Goal: Transaction & Acquisition: Purchase product/service

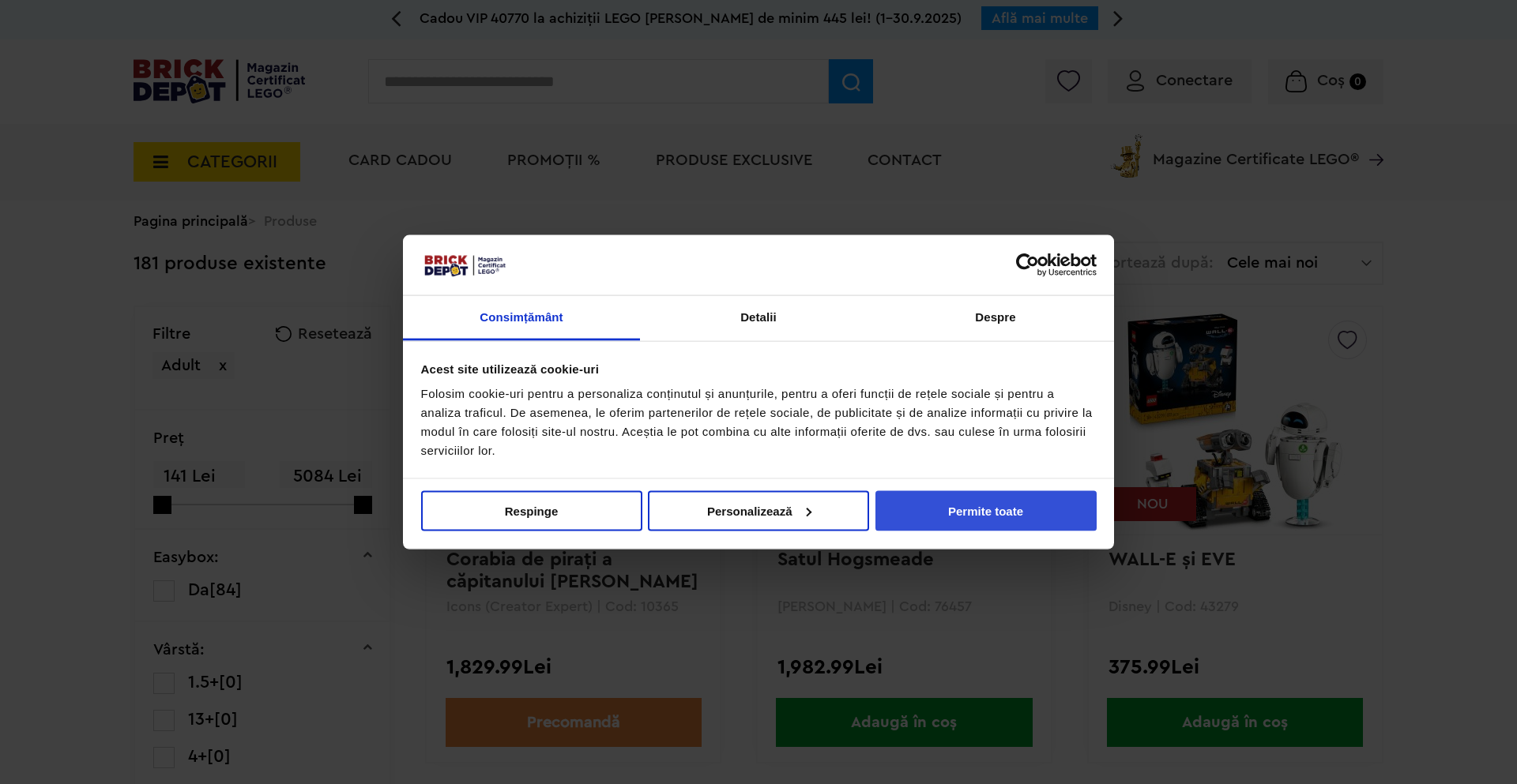
click at [997, 502] on button "Permite toate" at bounding box center [986, 510] width 221 height 41
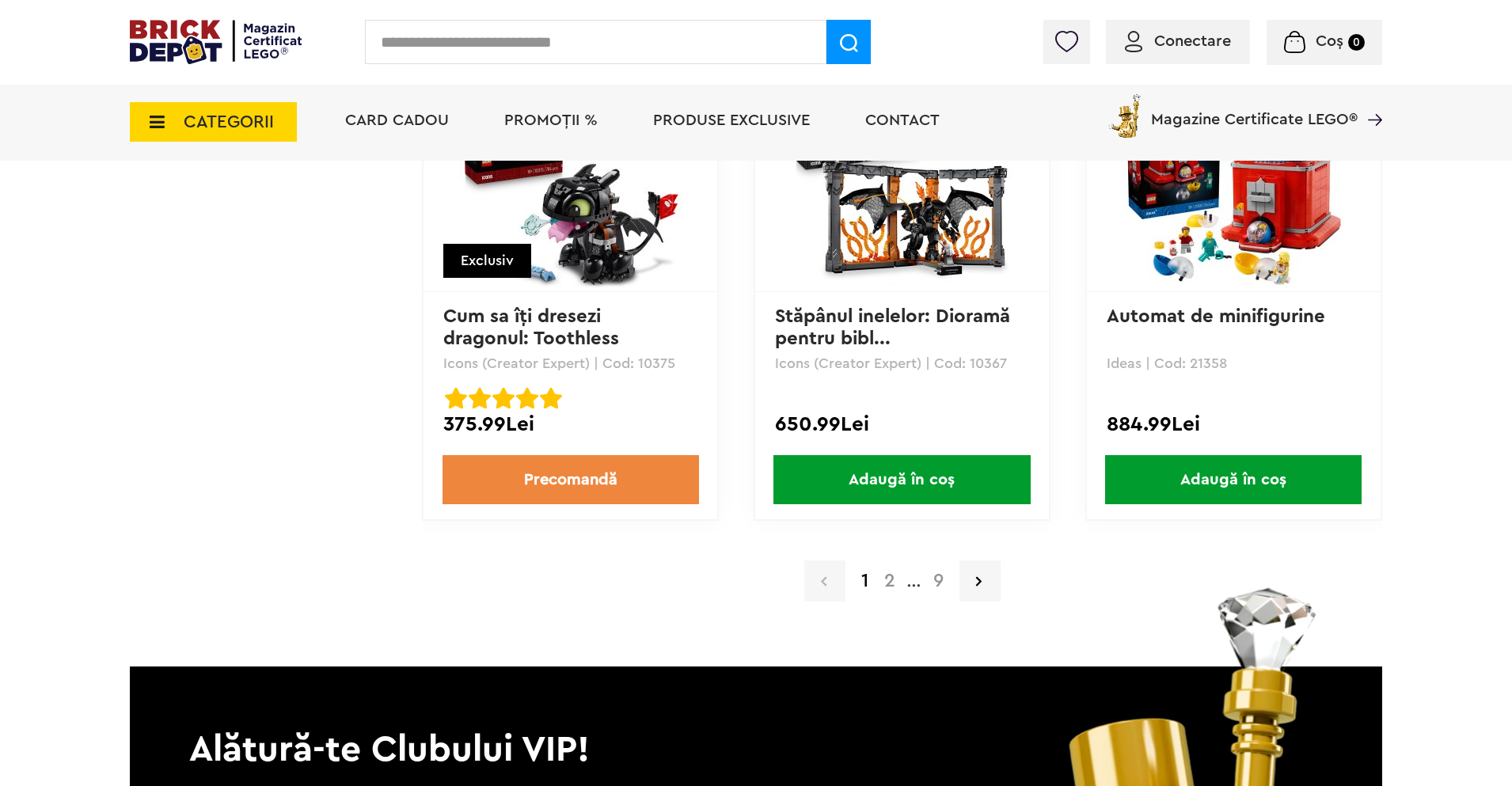
scroll to position [3247, 0]
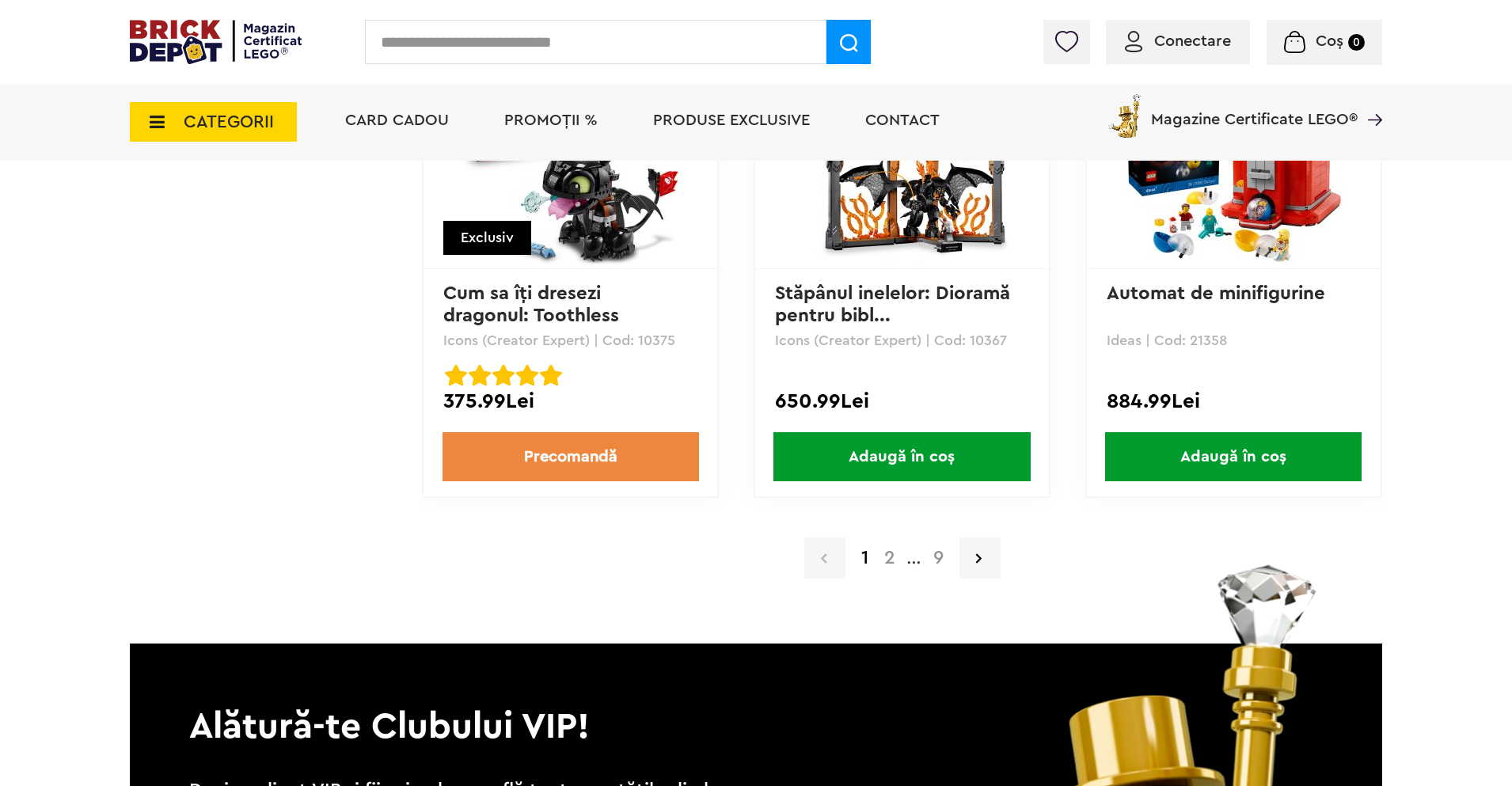
click at [890, 565] on a=Adult&lego=1&order=1&page=2&utm_campaign=Campanie%20Adult&utm_content=120231288122540133&utm_id=120231287392870133_v2_s02&utm_medium=cpc&utm_source=facebook&utm_term=120231287908660133"] "2" at bounding box center [889, 558] width 27 height 19
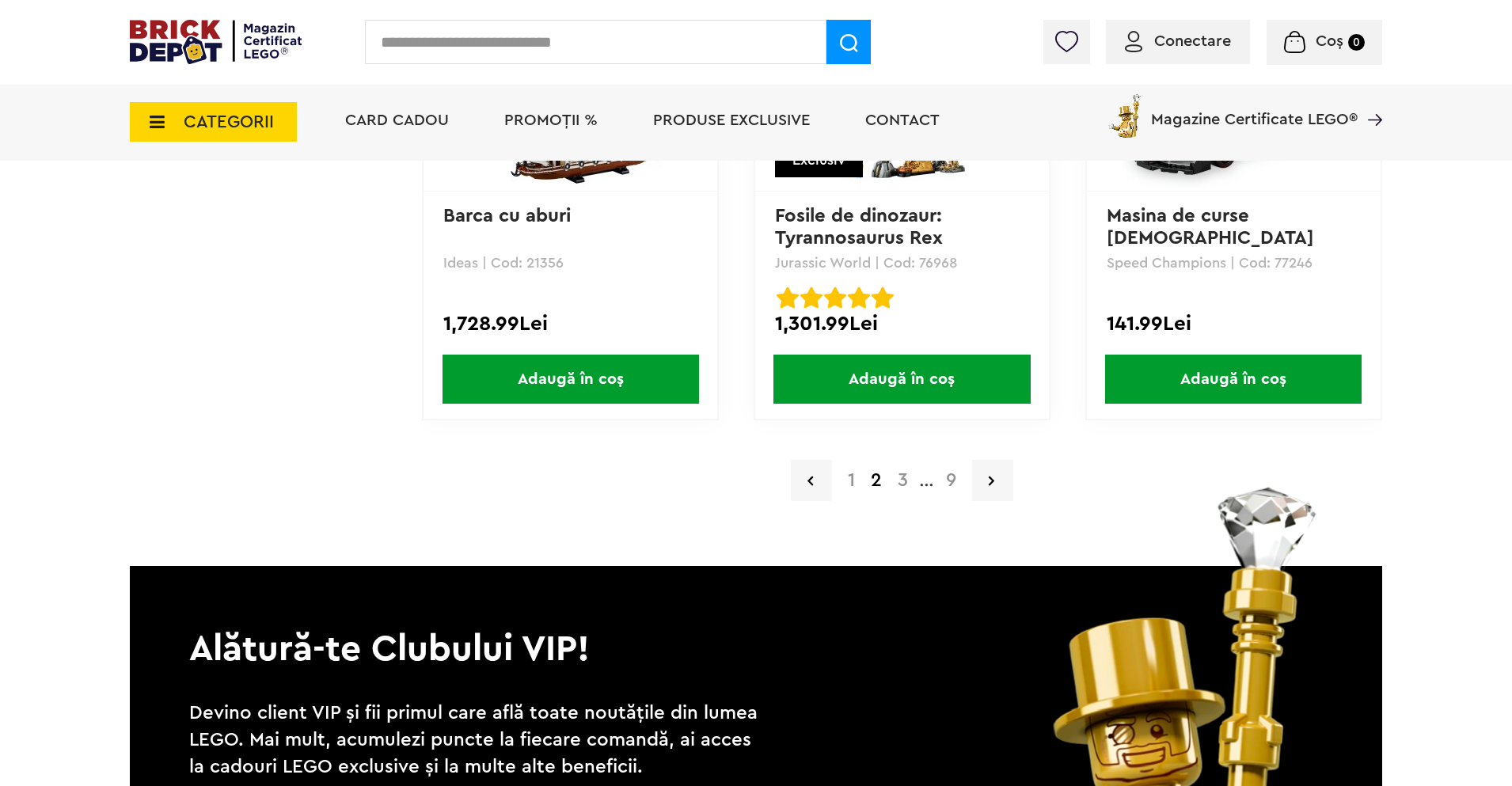
scroll to position [3325, 0]
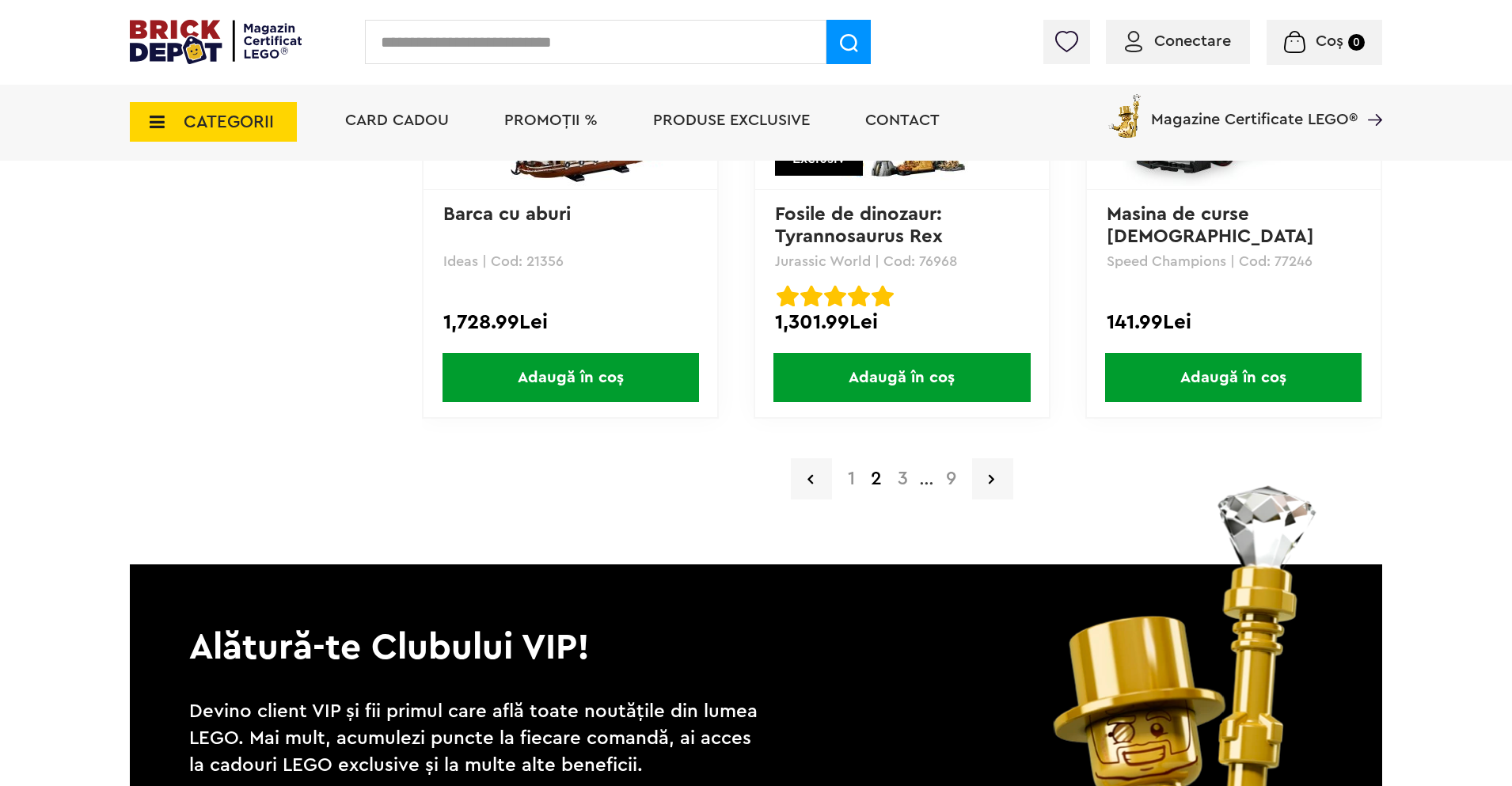
click at [904, 482] on a=Adult&lego=1&order=1&page=3&utm_campaign=Campanie%20Adult&utm_content=120231288122540133&utm_id=120231287392870133_v2_s02&utm_medium=cpc&utm_source=facebook&utm_term=120231287908660133"] "3" at bounding box center [903, 478] width 26 height 19
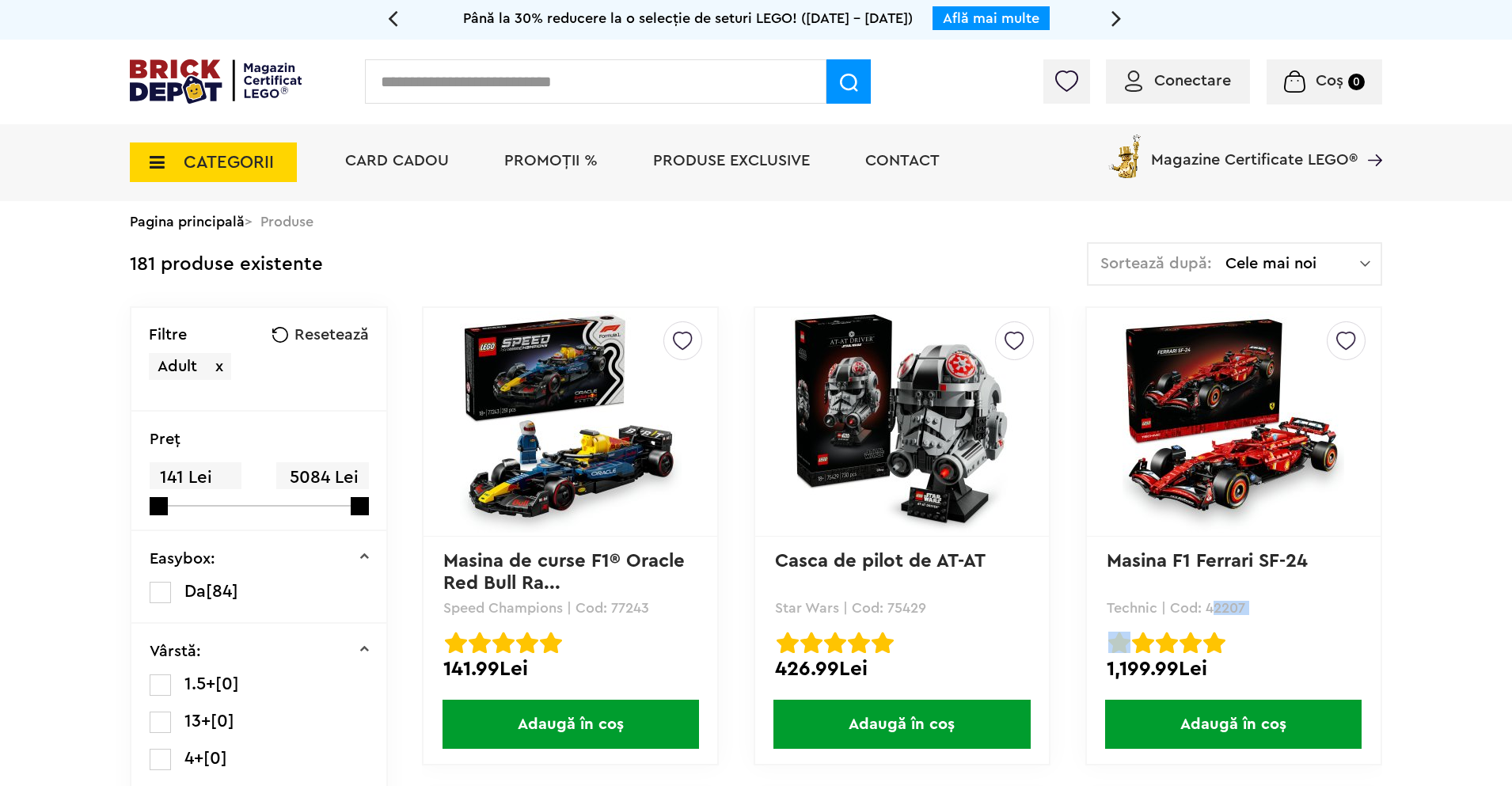
drag, startPoint x: 1206, startPoint y: 610, endPoint x: 1250, endPoint y: 618, distance: 44.7
click at [1250, 618] on div "Creează o listă nouă Masina F1 Ferrari SF-24 Technic | Cod: 42207 Masina F1 Fer…" at bounding box center [1233, 536] width 296 height 459
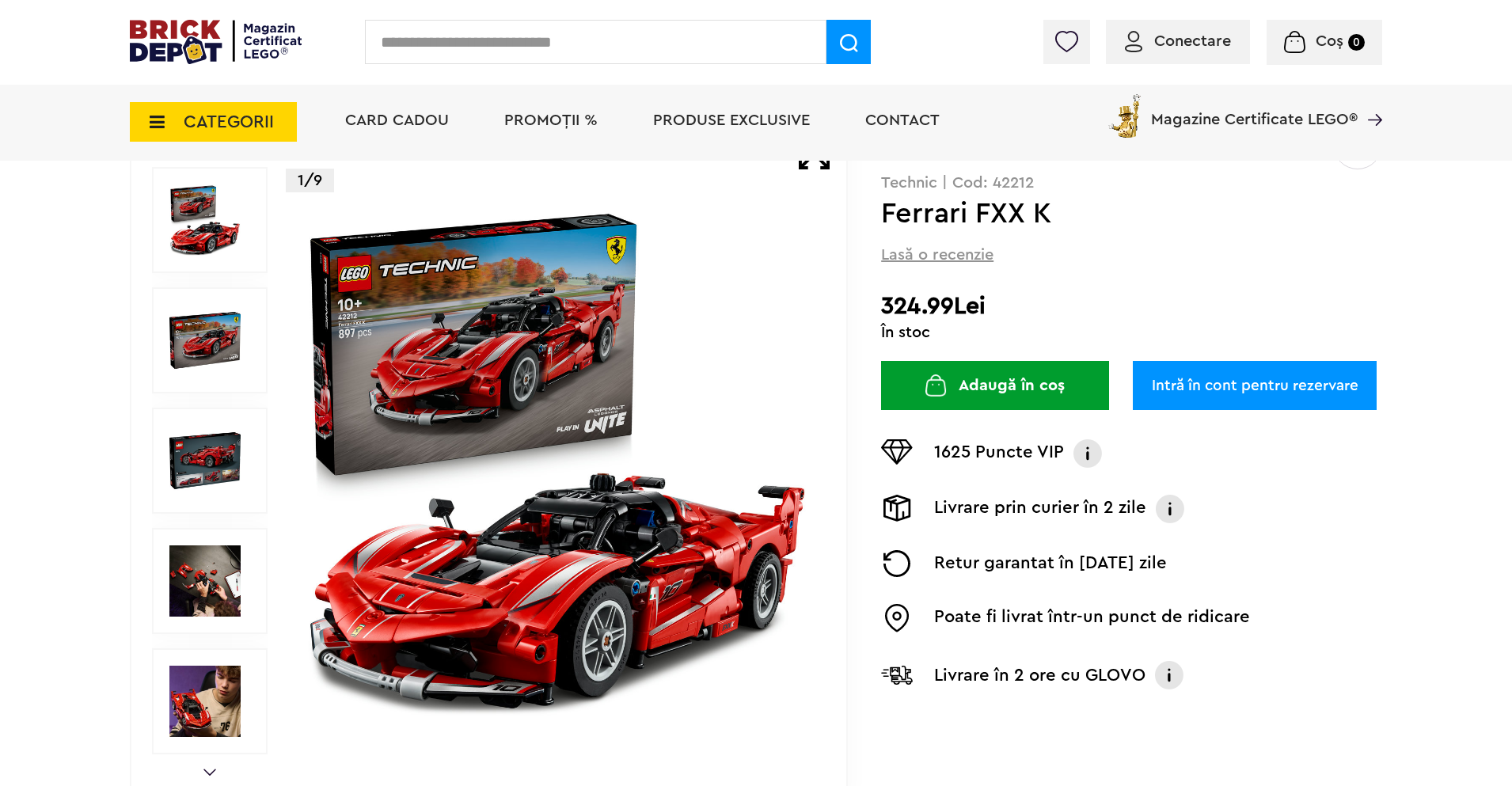
scroll to position [158, 0]
